Goal: Task Accomplishment & Management: Manage account settings

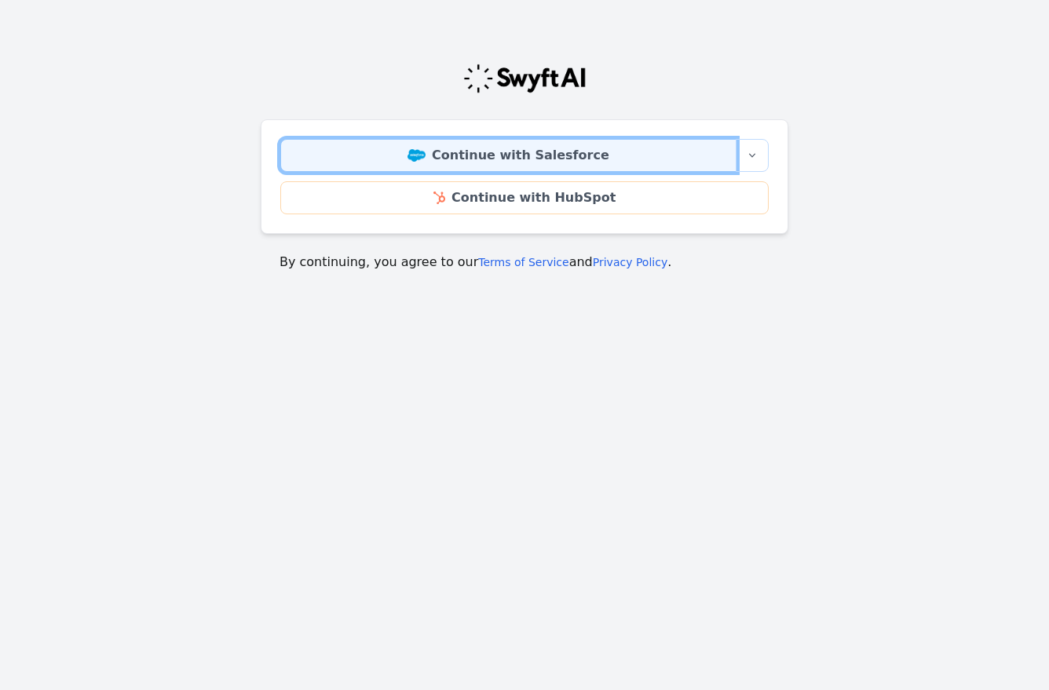
click at [432, 163] on link "Continue with Salesforce" at bounding box center [508, 155] width 456 height 33
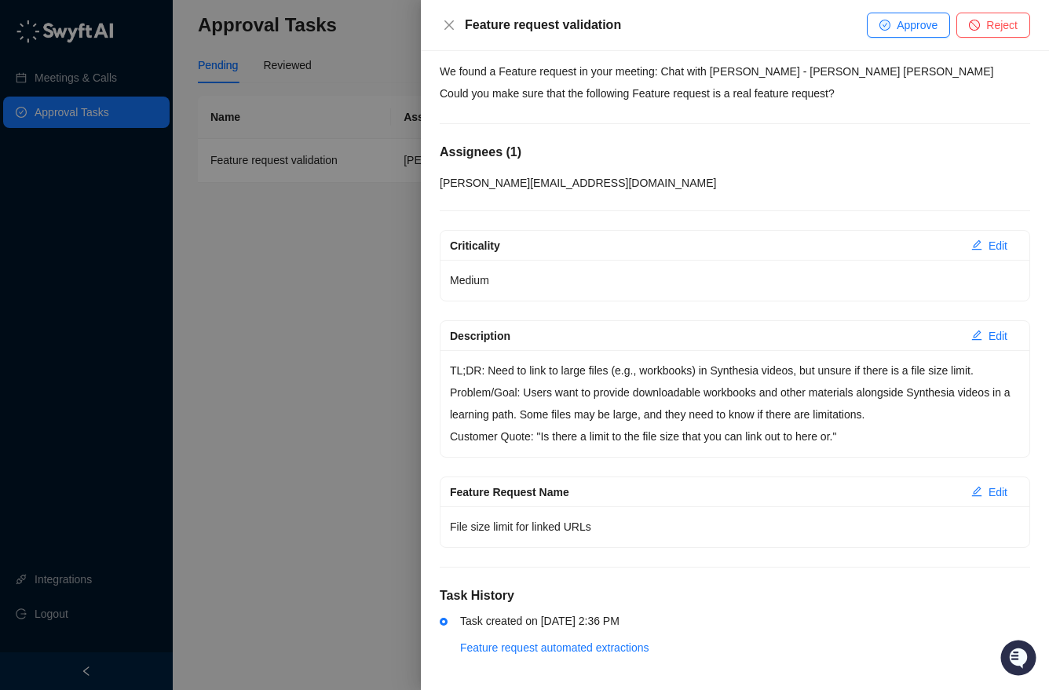
scroll to position [41, 0]
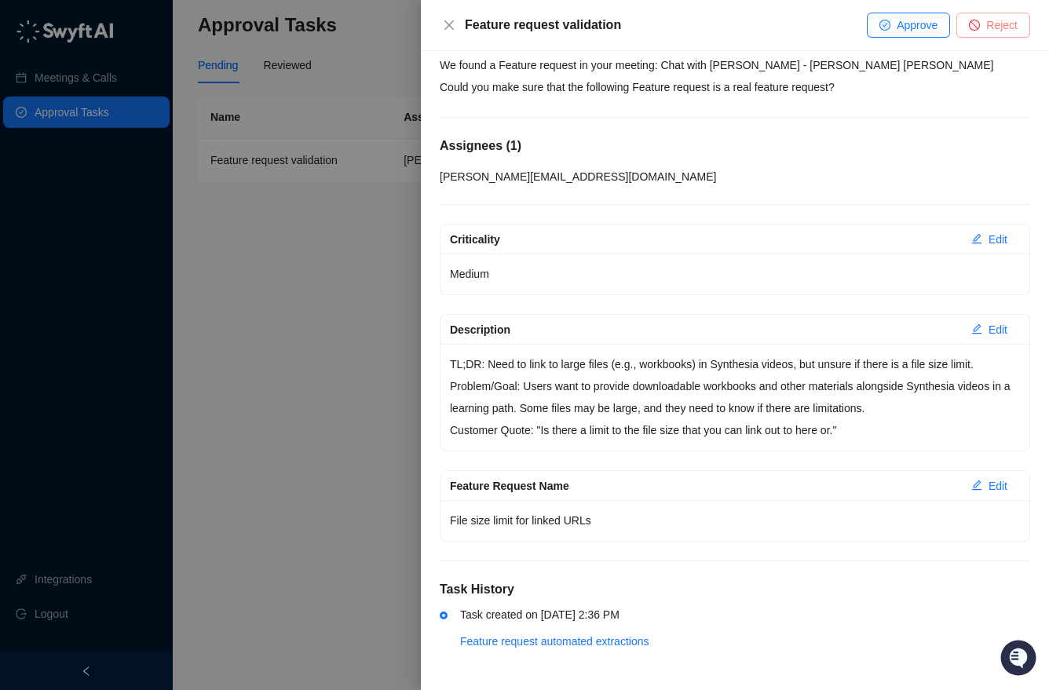
click at [997, 28] on span "Reject" at bounding box center [1001, 24] width 31 height 17
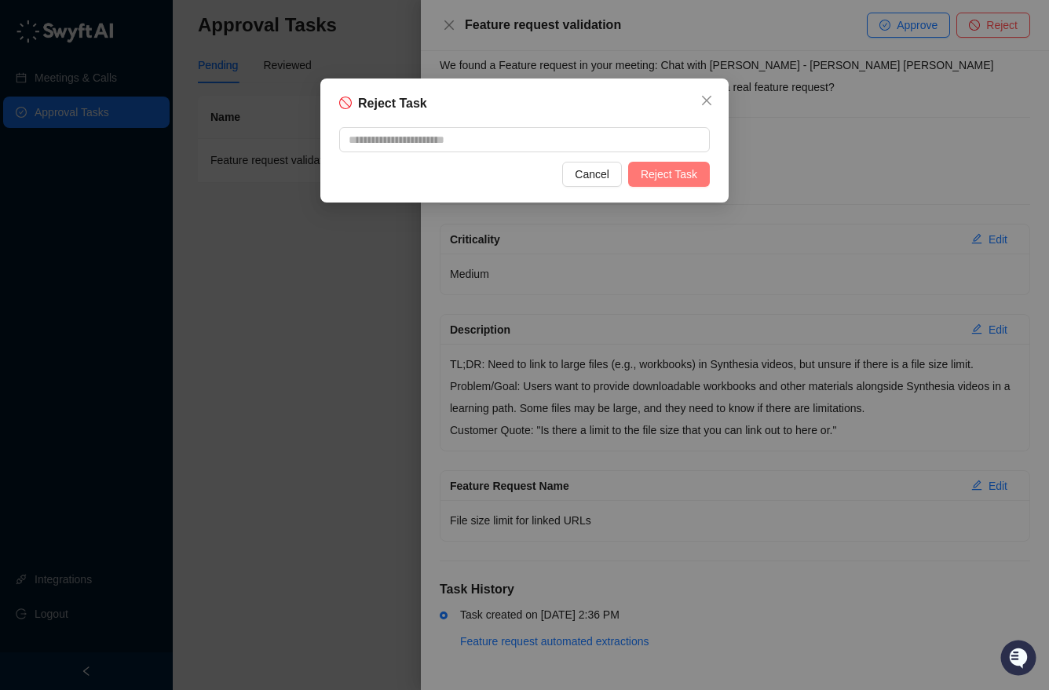
click at [676, 176] on span "Reject Task" at bounding box center [669, 174] width 57 height 17
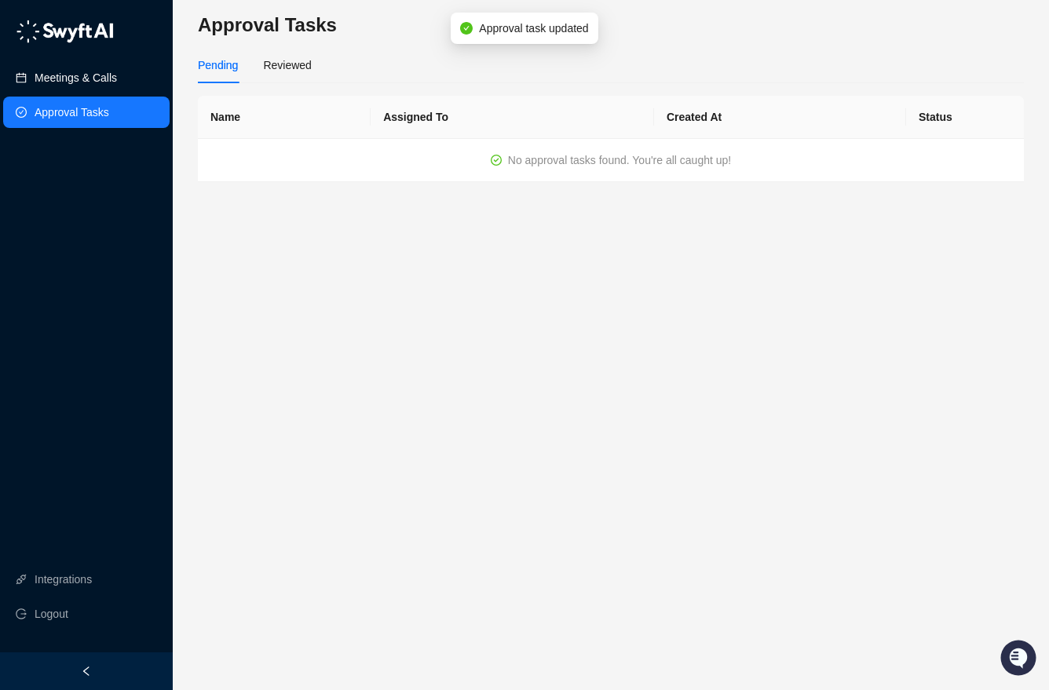
click at [117, 75] on link "Meetings & Calls" at bounding box center [76, 77] width 82 height 31
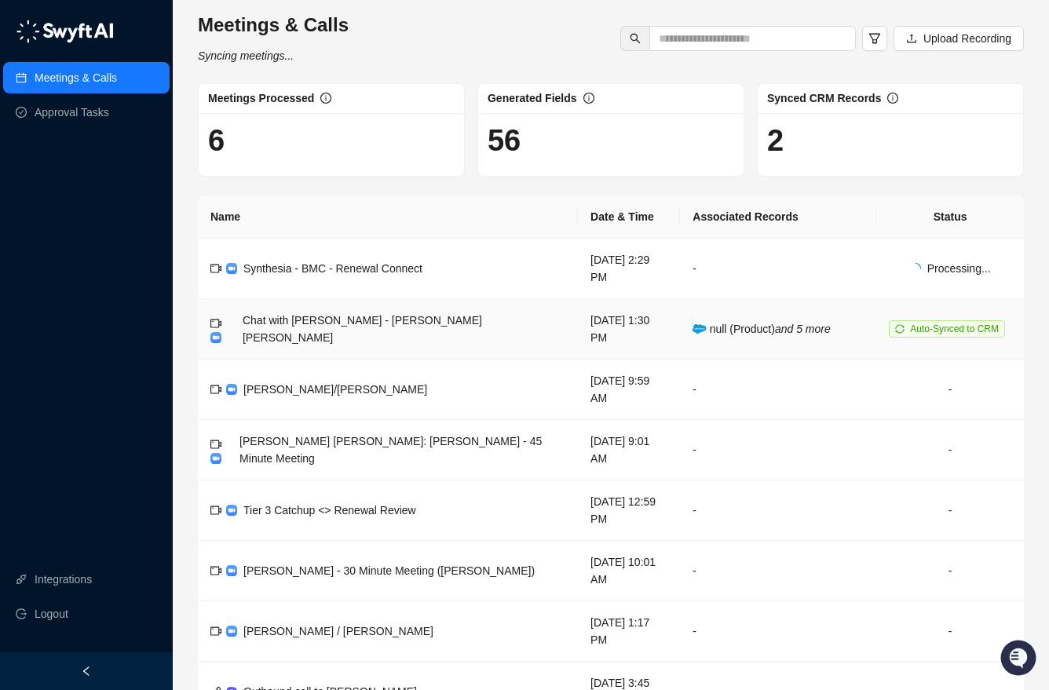
click at [620, 344] on td "Monday, 09/29/25, 1:30 PM" at bounding box center [629, 329] width 102 height 60
